Goal: Task Accomplishment & Management: Manage account settings

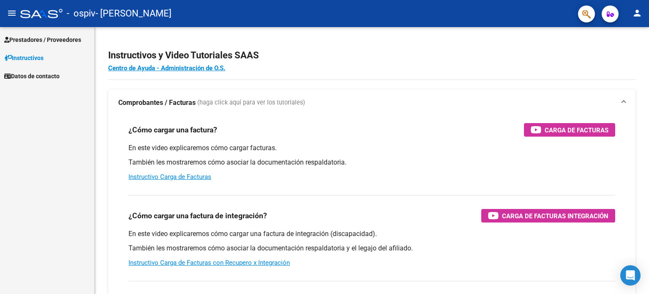
click at [38, 38] on span "Prestadores / Proveedores" at bounding box center [42, 39] width 77 height 9
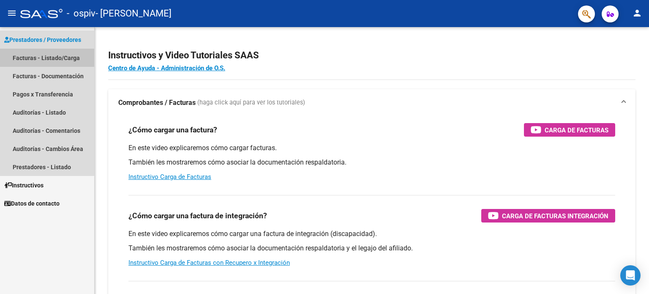
click at [46, 56] on link "Facturas - Listado/Carga" at bounding box center [47, 58] width 94 height 18
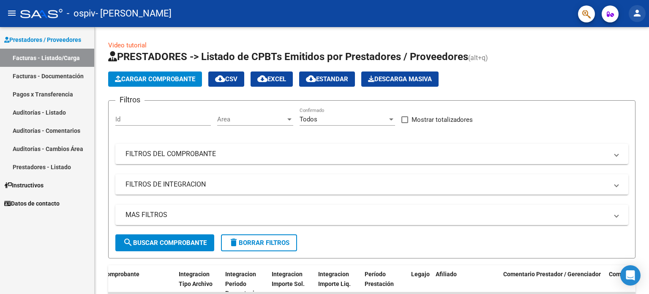
click at [637, 11] on mat-icon "person" at bounding box center [637, 13] width 10 height 10
click at [624, 32] on button "person Mi Perfil" at bounding box center [620, 35] width 52 height 20
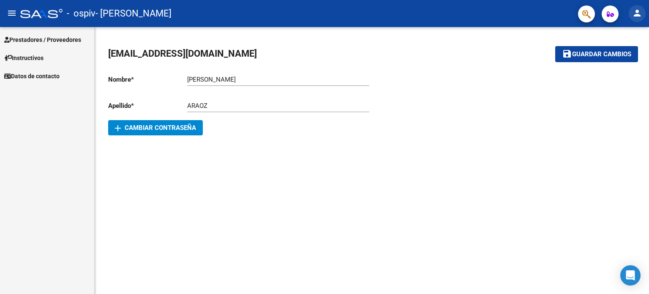
click at [636, 13] on mat-icon "person" at bounding box center [637, 13] width 10 height 10
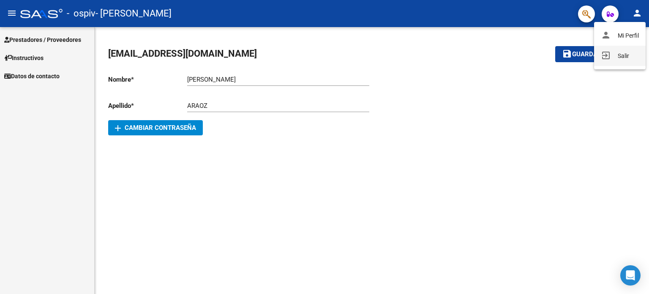
click at [39, 38] on div at bounding box center [324, 147] width 649 height 294
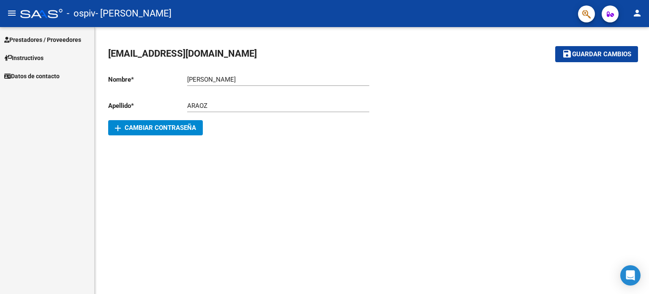
click at [59, 33] on link "Prestadores / Proveedores" at bounding box center [47, 39] width 94 height 18
click at [61, 38] on span "Prestadores / Proveedores" at bounding box center [42, 39] width 77 height 9
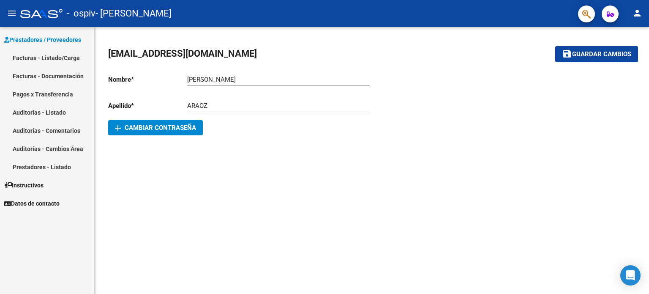
click at [63, 57] on link "Facturas - Listado/Carga" at bounding box center [47, 58] width 94 height 18
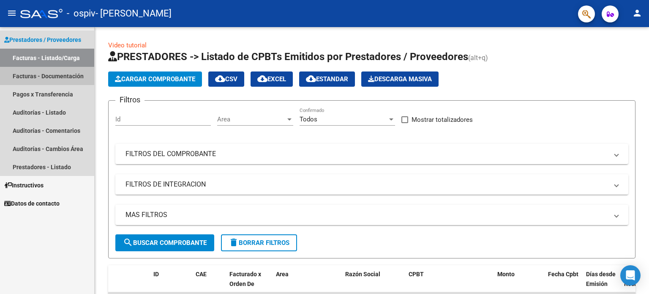
click at [60, 75] on link "Facturas - Documentación" at bounding box center [47, 76] width 94 height 18
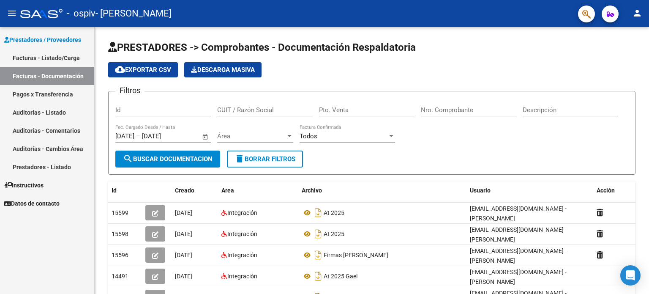
click at [66, 57] on link "Facturas - Listado/Carga" at bounding box center [47, 58] width 94 height 18
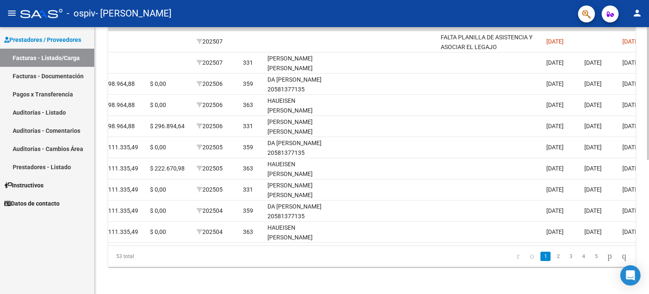
scroll to position [0, 1254]
